Goal: Navigation & Orientation: Find specific page/section

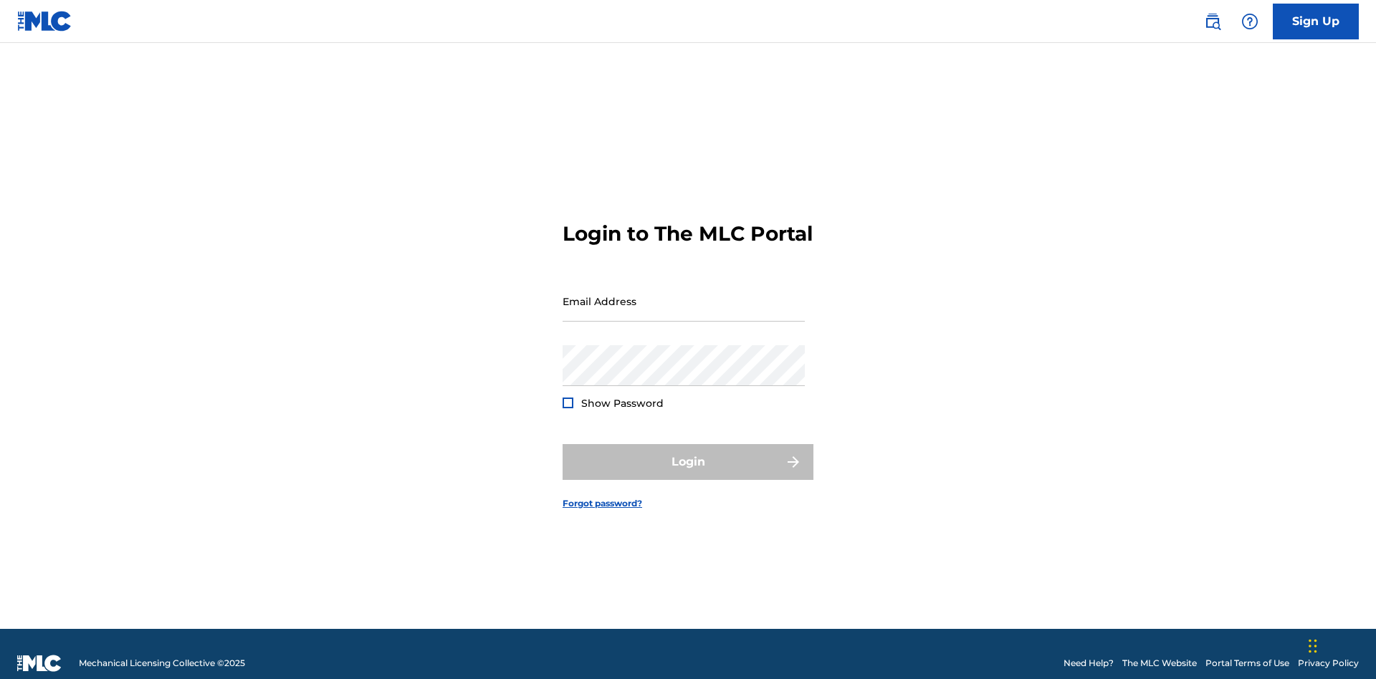
scroll to position [19, 0]
click at [683, 294] on input "Email Address" at bounding box center [683, 301] width 242 height 41
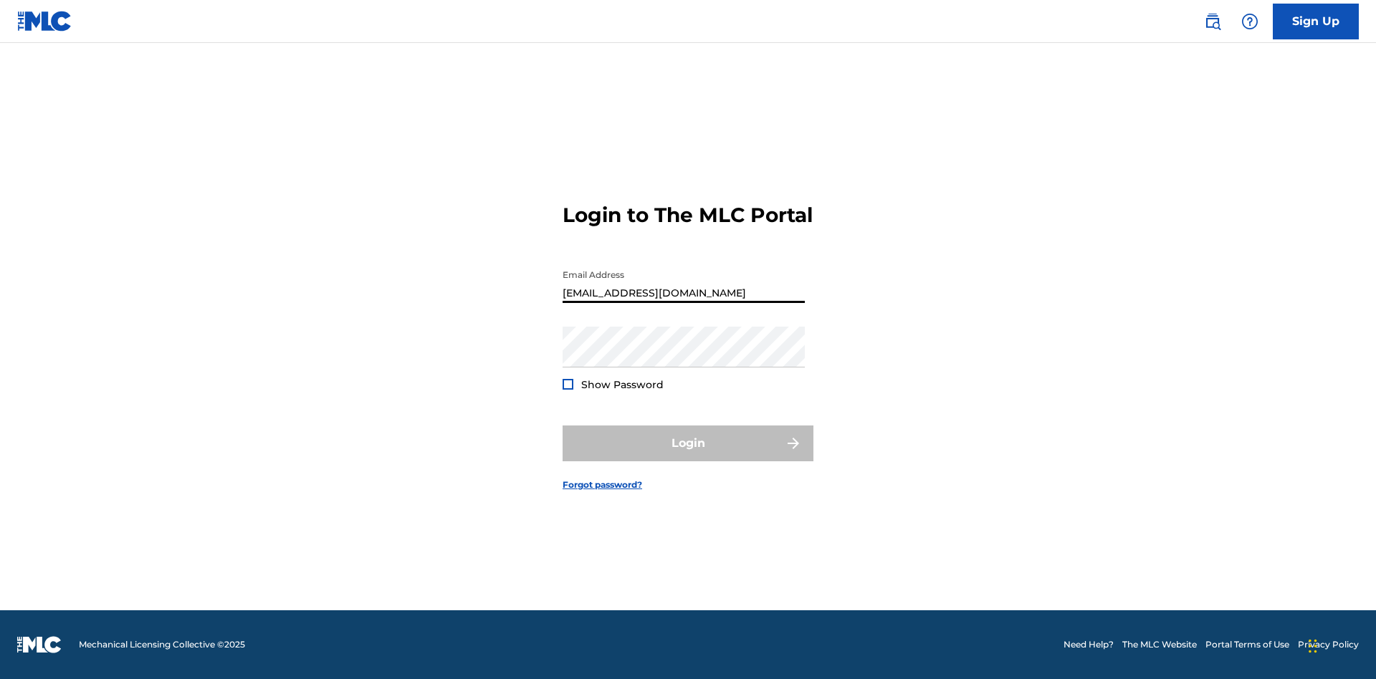
type input "Prince.McTesterson@gmail.com"
click at [688, 456] on button "Login" at bounding box center [687, 444] width 251 height 36
